Goal: Find specific page/section: Find specific page/section

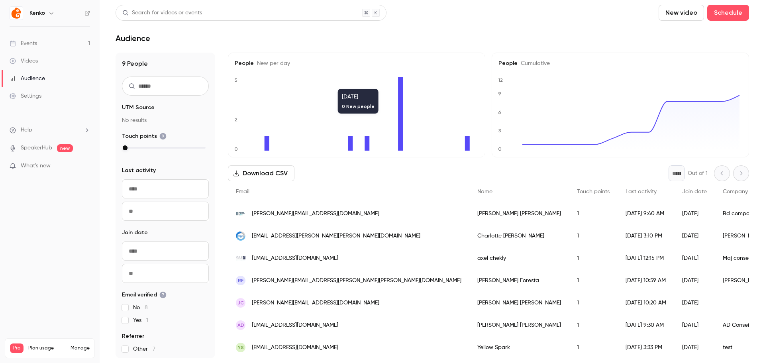
click at [361, 27] on header "Search for videos or events New video Schedule Audience" at bounding box center [431, 24] width 633 height 38
click at [239, 41] on div "Audience" at bounding box center [431, 38] width 633 height 10
